Goal: Check status: Check status

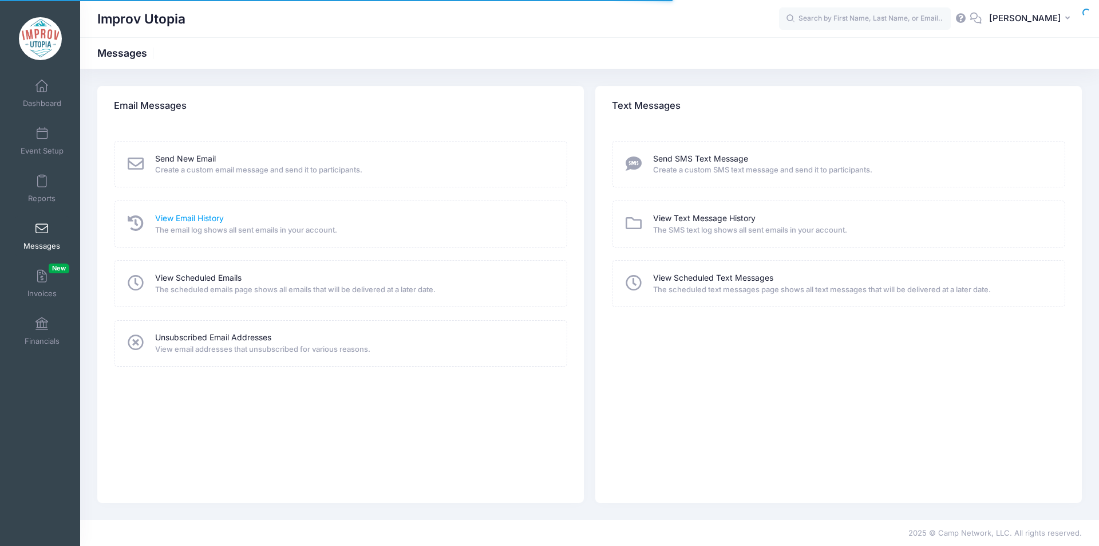
click at [204, 222] on link "View Email History" at bounding box center [189, 218] width 69 height 12
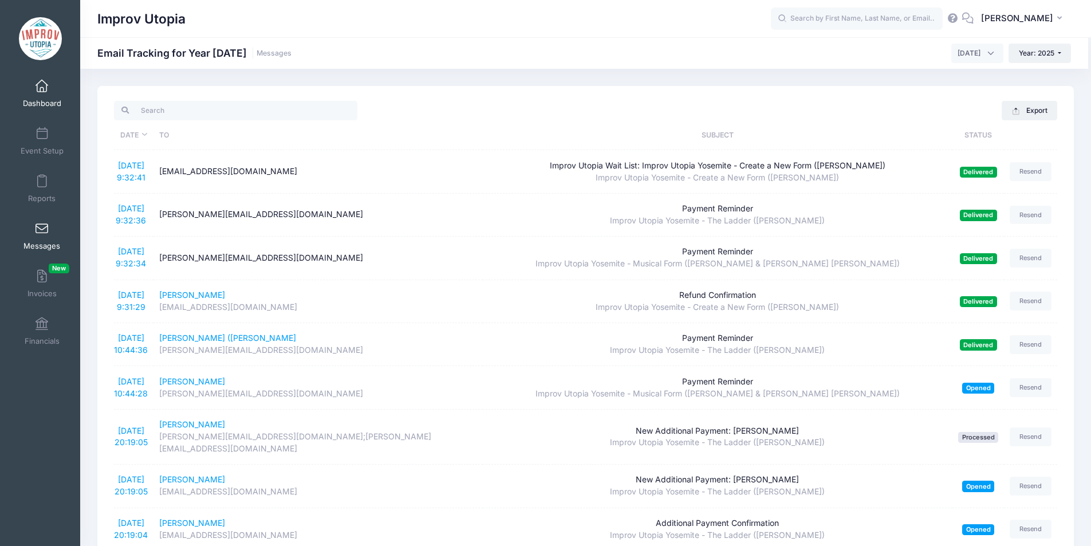
click at [51, 87] on link "Dashboard" at bounding box center [42, 93] width 54 height 40
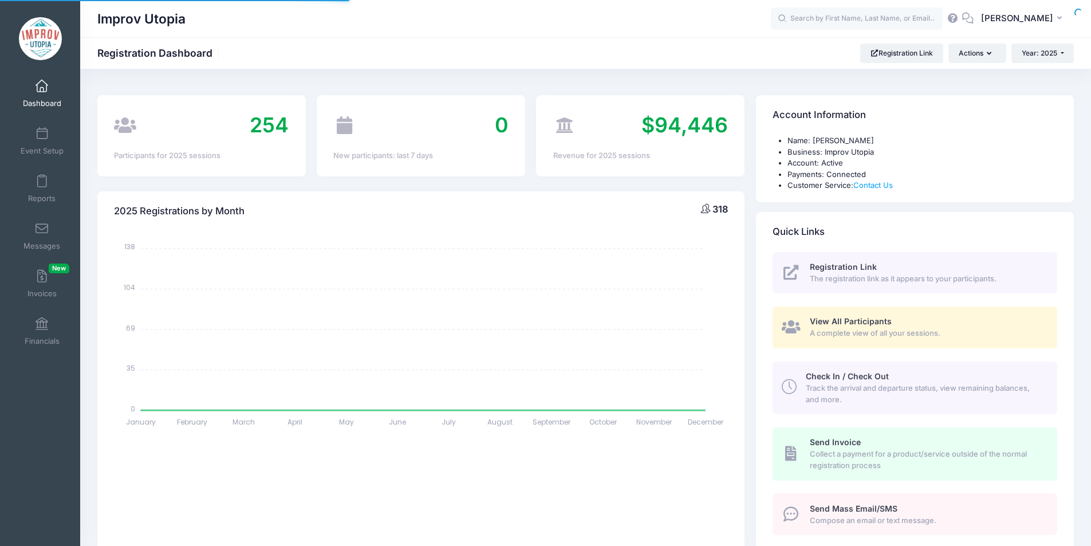
select select
